Goal: Book appointment/travel/reservation

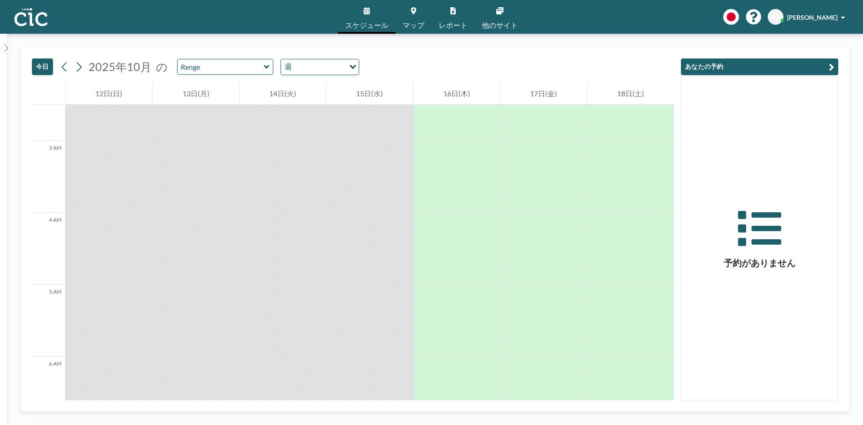
scroll to position [359, 0]
click at [264, 69] on icon at bounding box center [267, 66] width 6 height 9
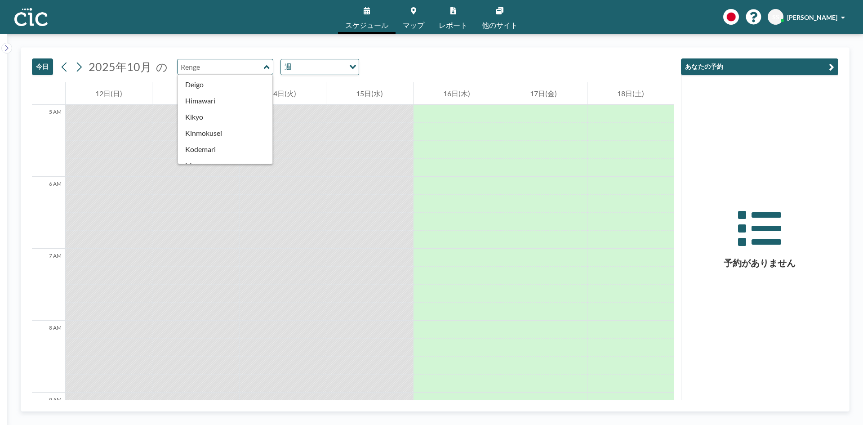
scroll to position [270, 0]
type input "Nanohana"
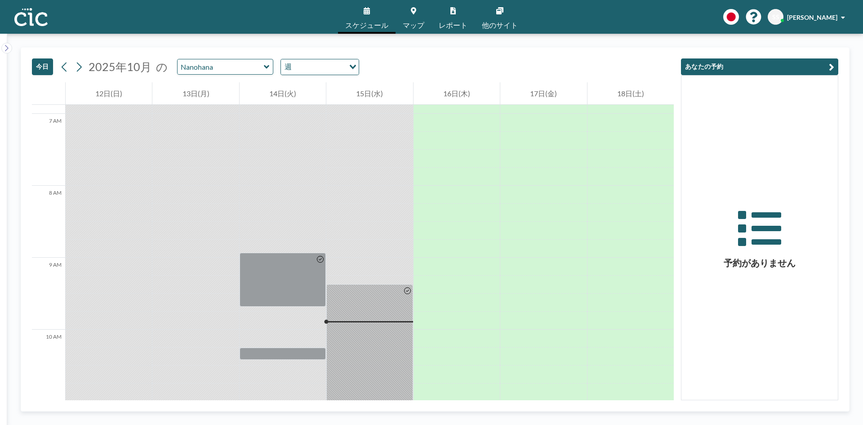
scroll to position [674, 0]
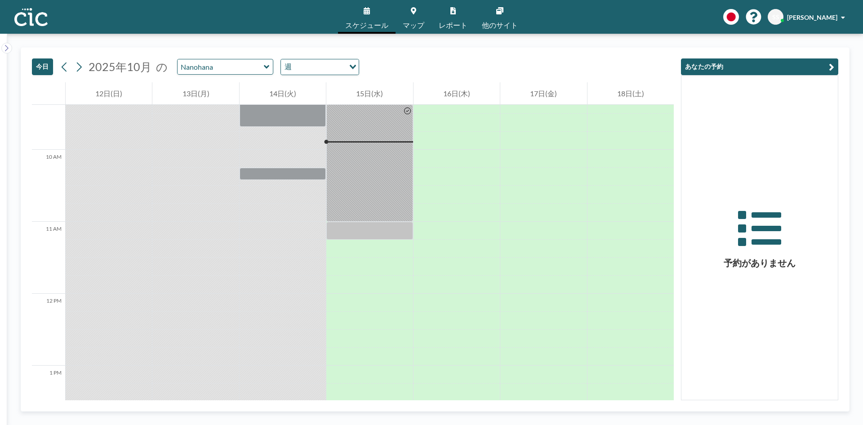
click at [266, 68] on div "Nanohana" at bounding box center [225, 67] width 97 height 16
click at [264, 66] on icon at bounding box center [267, 66] width 6 height 9
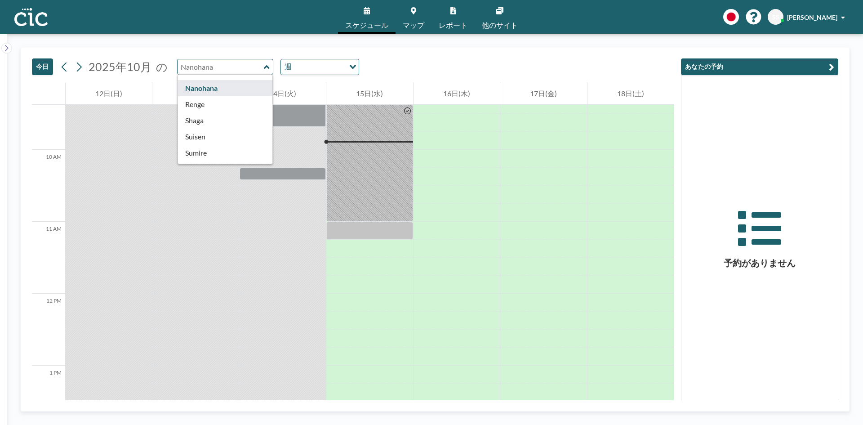
scroll to position [273, 0]
type input "Momo"
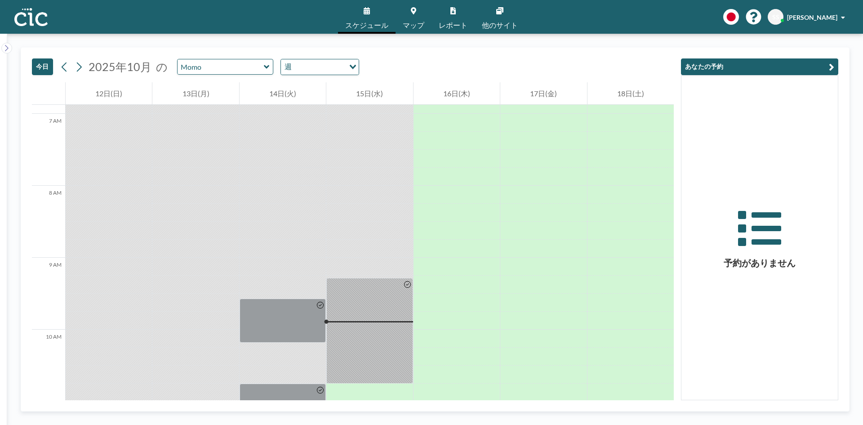
scroll to position [719, 0]
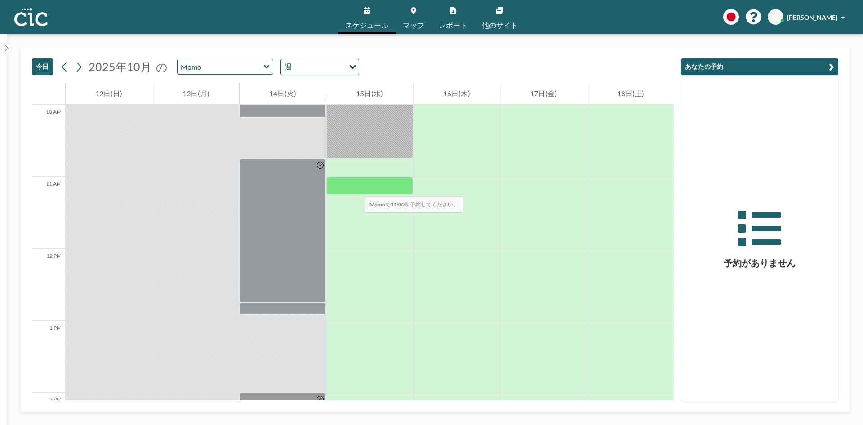
click at [355, 187] on div at bounding box center [369, 186] width 86 height 18
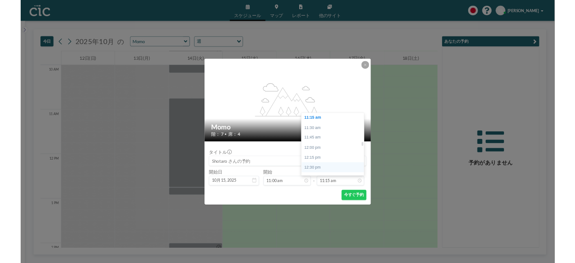
scroll to position [765, 0]
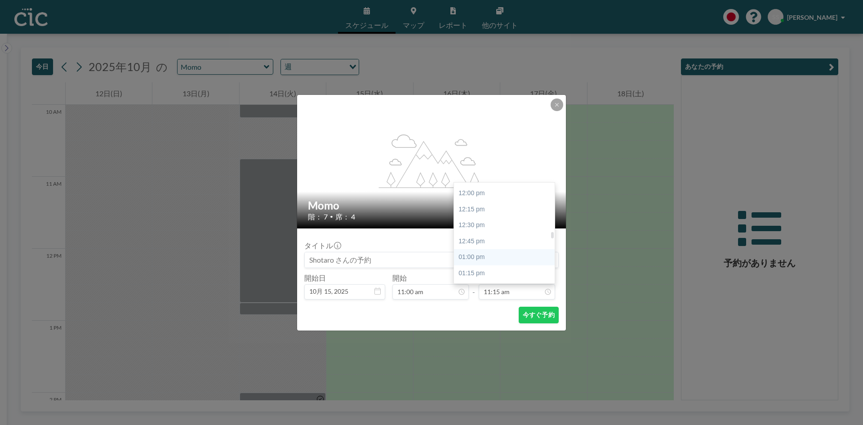
click at [471, 257] on div "01:00 pm" at bounding box center [506, 257] width 105 height 16
type input "01:00 pm"
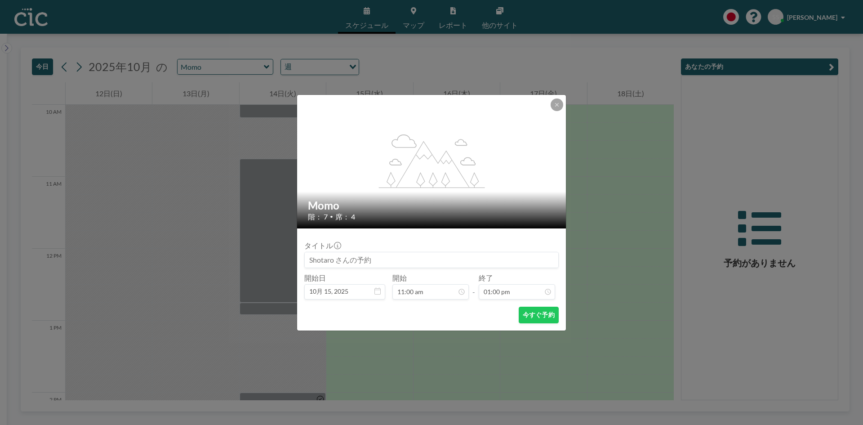
click at [460, 322] on div "今すぐ予約" at bounding box center [431, 314] width 254 height 17
click at [527, 311] on button "今すぐ予約" at bounding box center [538, 314] width 40 height 17
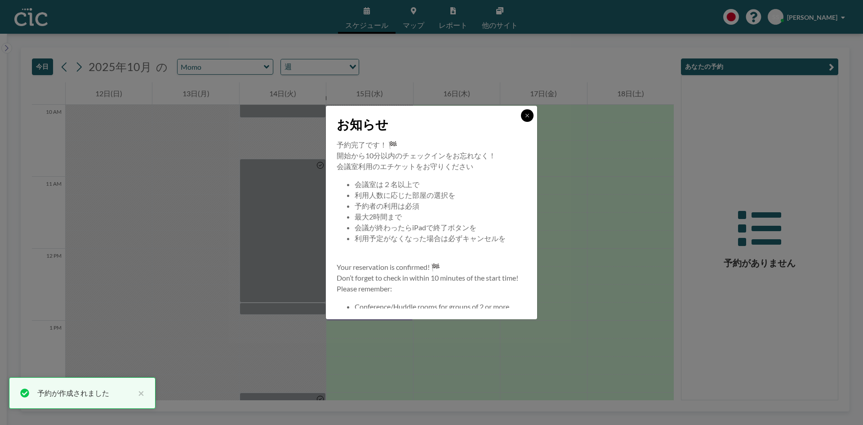
click at [528, 115] on icon at bounding box center [526, 115] width 5 height 5
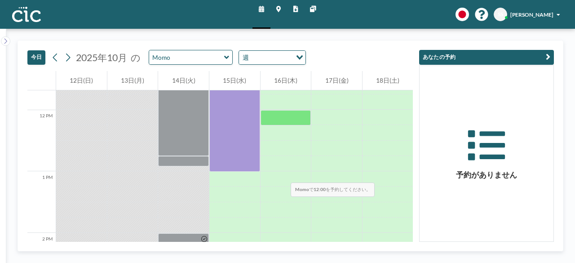
scroll to position [629, 0]
